Goal: Task Accomplishment & Management: Manage account settings

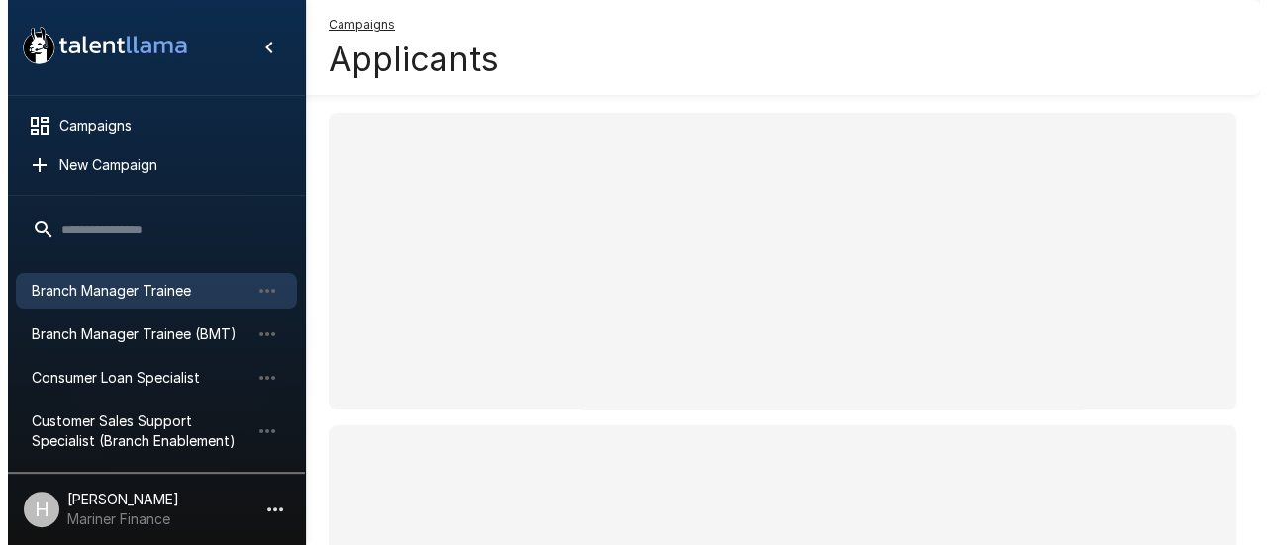
scroll to position [153, 0]
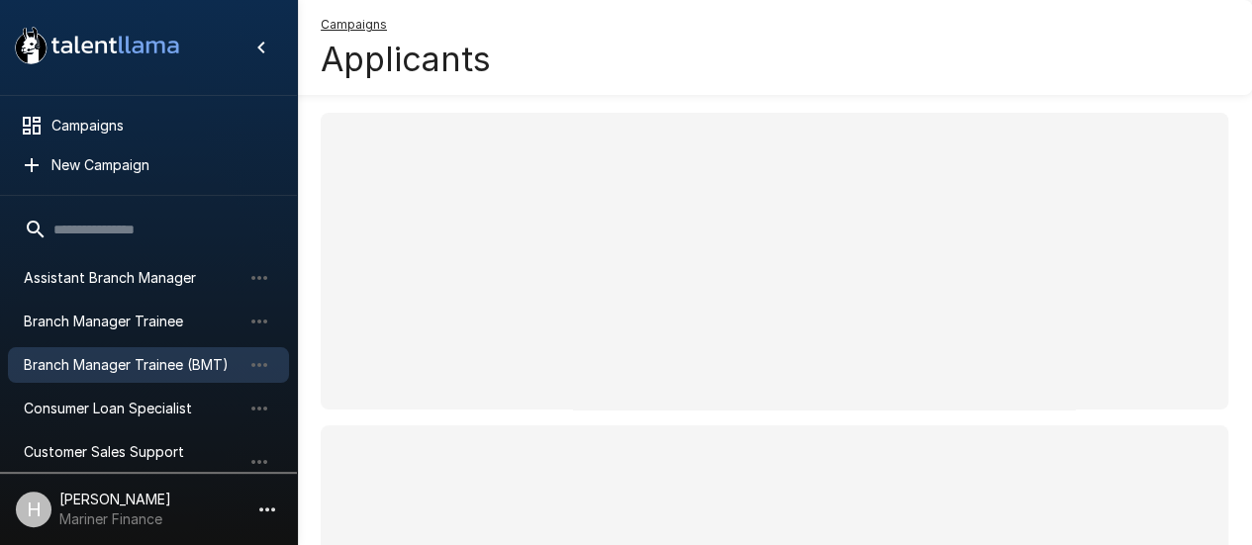
drag, startPoint x: 148, startPoint y: 364, endPoint x: 162, endPoint y: 364, distance: 13.9
click at [148, 364] on span "Branch Manager Trainee (BMT)" at bounding box center [133, 365] width 218 height 20
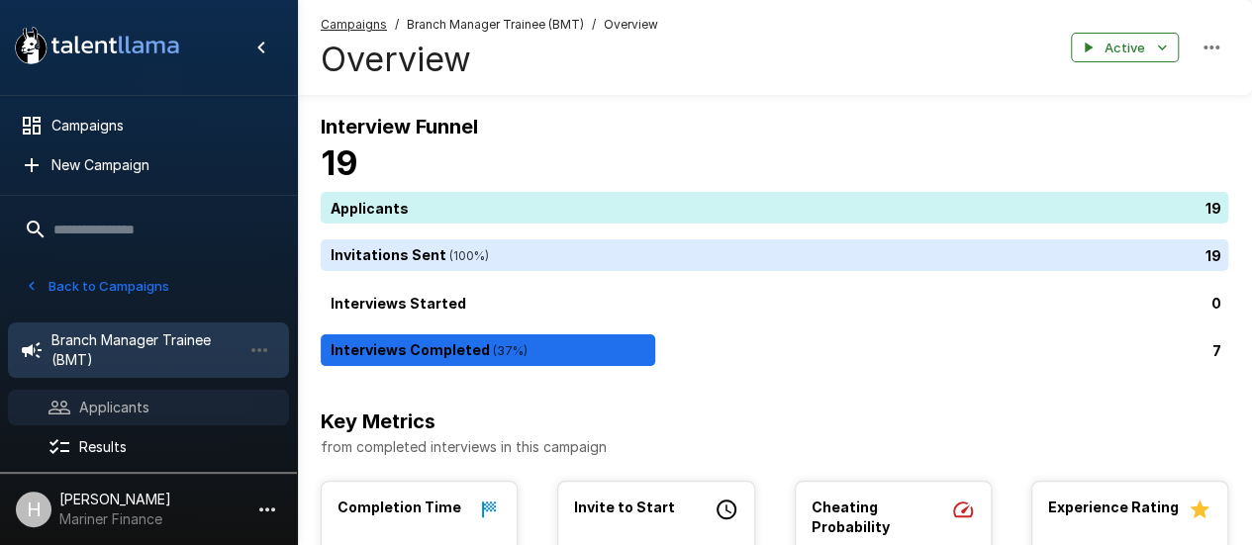
click at [194, 418] on div "Applicants" at bounding box center [148, 408] width 281 height 36
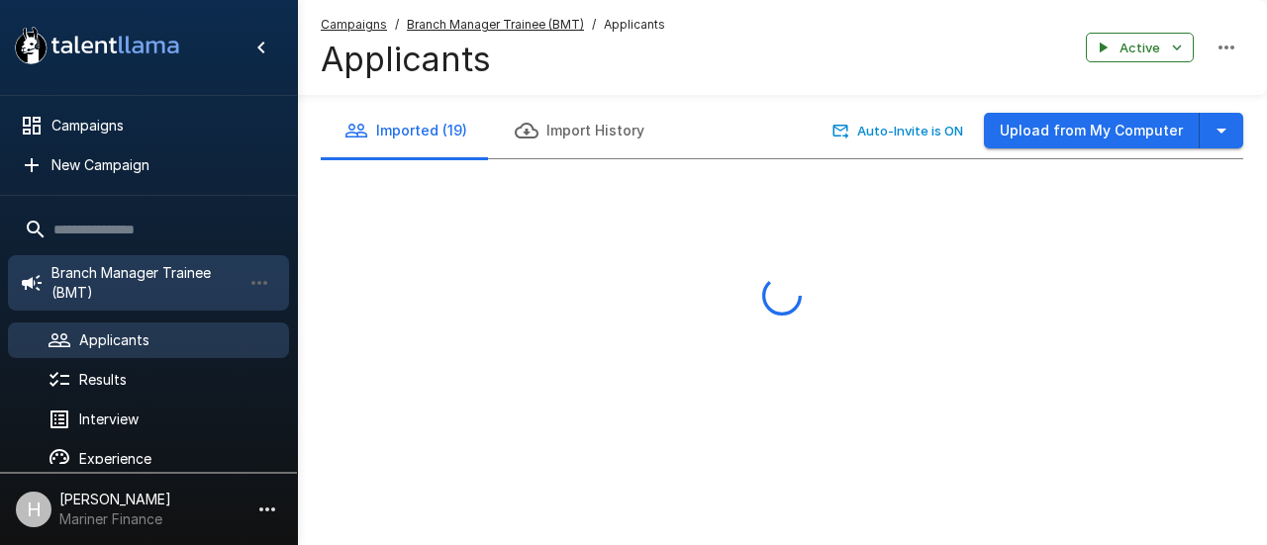
scroll to position [99, 0]
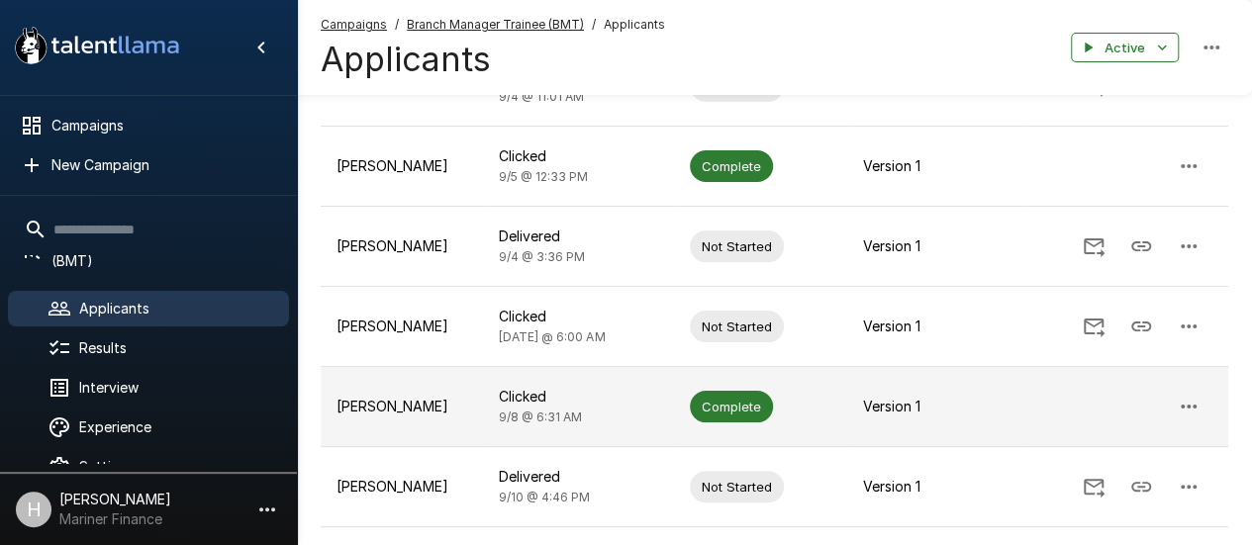
scroll to position [297, 0]
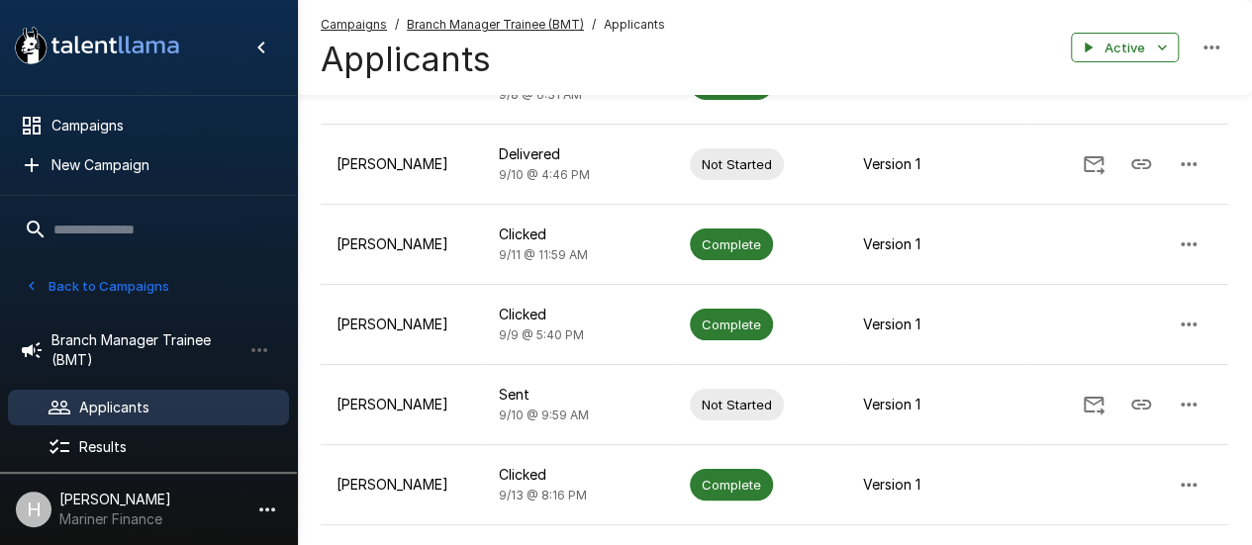
scroll to position [594, 0]
